Goal: Transaction & Acquisition: Book appointment/travel/reservation

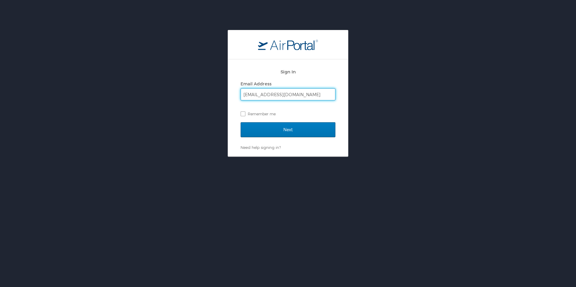
type input "[EMAIL_ADDRESS][DOMAIN_NAME]"
click at [240, 122] on input "Next" at bounding box center [287, 129] width 95 height 15
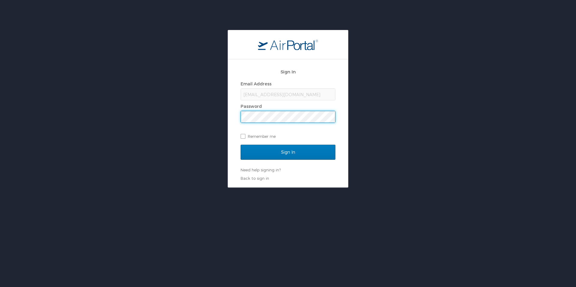
click at [240, 145] on input "Sign In" at bounding box center [287, 152] width 95 height 15
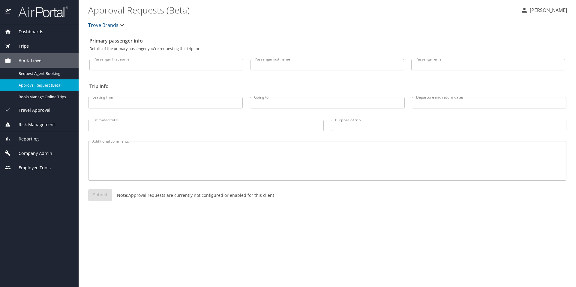
click at [57, 90] on link "Approval Request (Beta)" at bounding box center [39, 85] width 79 height 12
click at [57, 99] on span "Book/Manage Online Trips" at bounding box center [45, 97] width 53 height 6
